Goal: Information Seeking & Learning: Check status

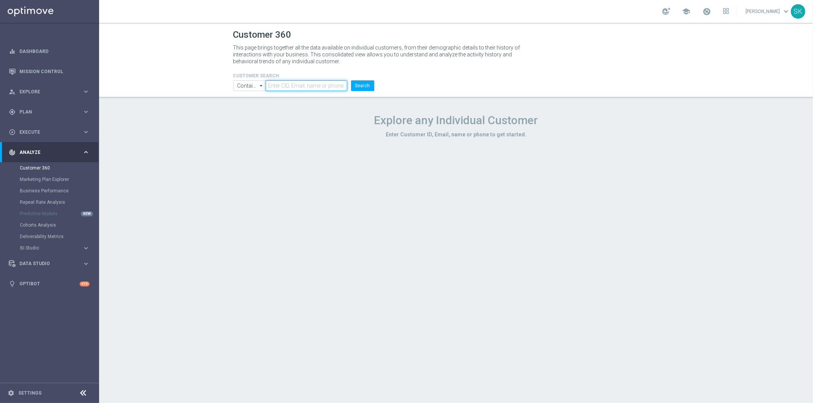
click at [305, 87] on input "text" at bounding box center [306, 85] width 81 height 11
paste input "881283"
type input "881283"
click at [368, 81] on button "Search" at bounding box center [362, 85] width 23 height 11
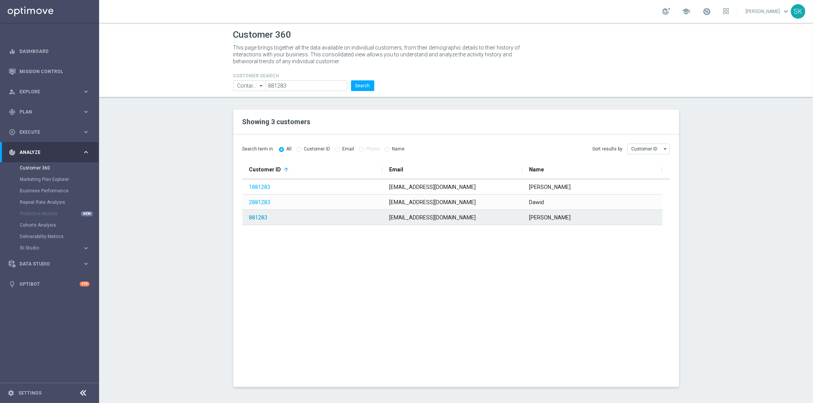
click at [260, 219] on link "881283" at bounding box center [258, 218] width 18 height 6
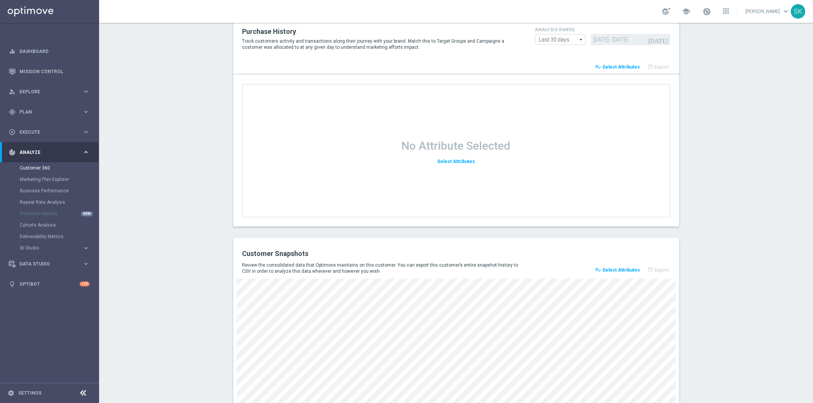
scroll to position [917, 0]
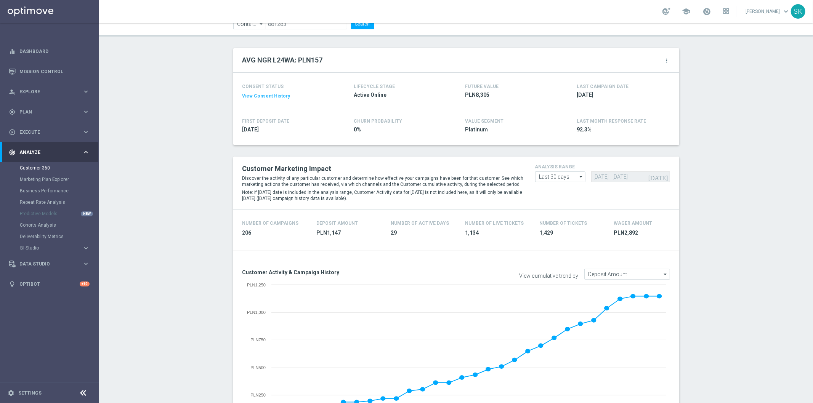
scroll to position [0, 0]
